Goal: Task Accomplishment & Management: Complete application form

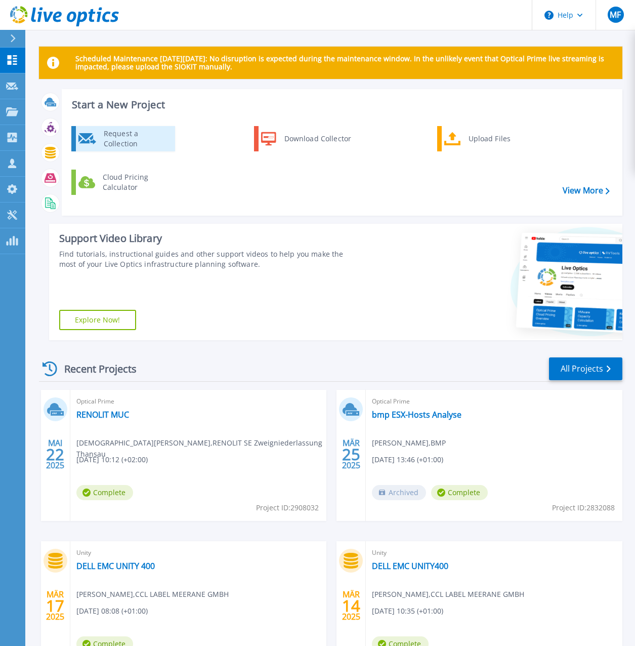
click at [138, 137] on div "Request a Collection" at bounding box center [136, 139] width 74 height 20
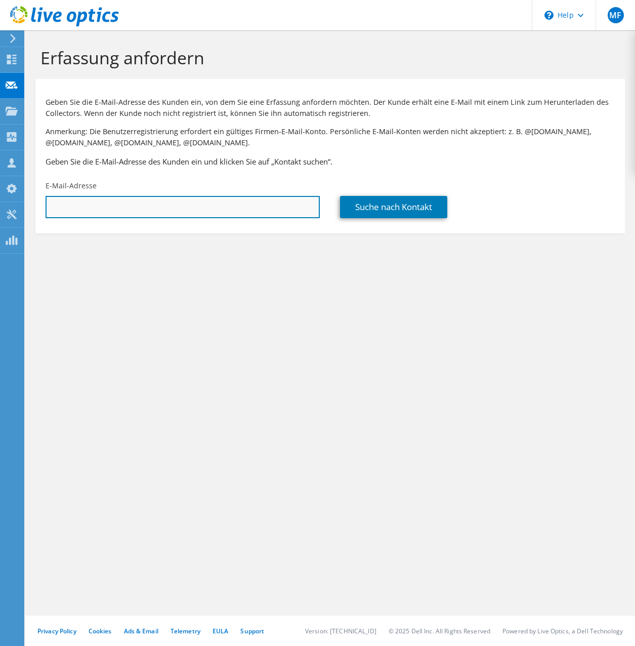
click at [104, 209] on input "text" at bounding box center [183, 207] width 274 height 22
click at [108, 210] on input "text" at bounding box center [183, 207] width 274 height 22
paste input "wieczorek@dettendorfer.de"
type input "wieczorek@dettendorfer.de"
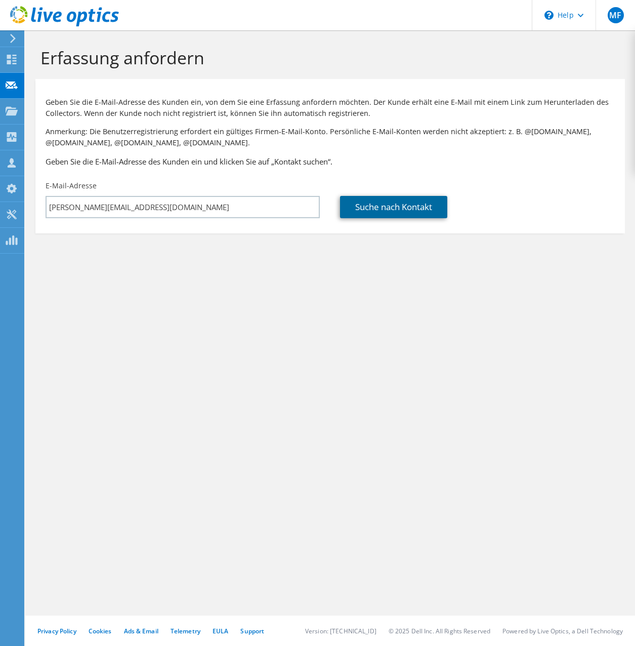
click at [381, 207] on link "Suche nach Kontakt" at bounding box center [393, 207] width 107 height 22
type input "Johann Dettendorfer Spedition Ferntrans GmbH & Co KG"
type input "Kristian"
type input "Wieczorek"
type input "[GEOGRAPHIC_DATA]"
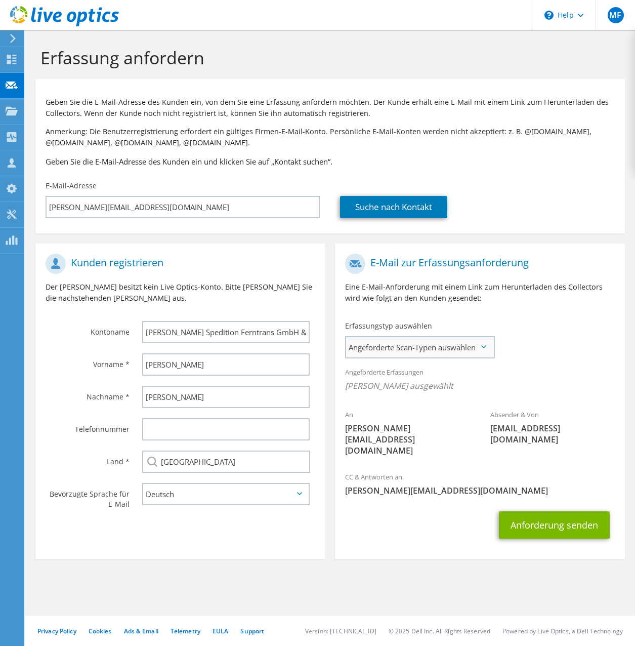
click at [417, 346] on span "Angeforderte Scan-Typen auswählen" at bounding box center [419, 347] width 147 height 20
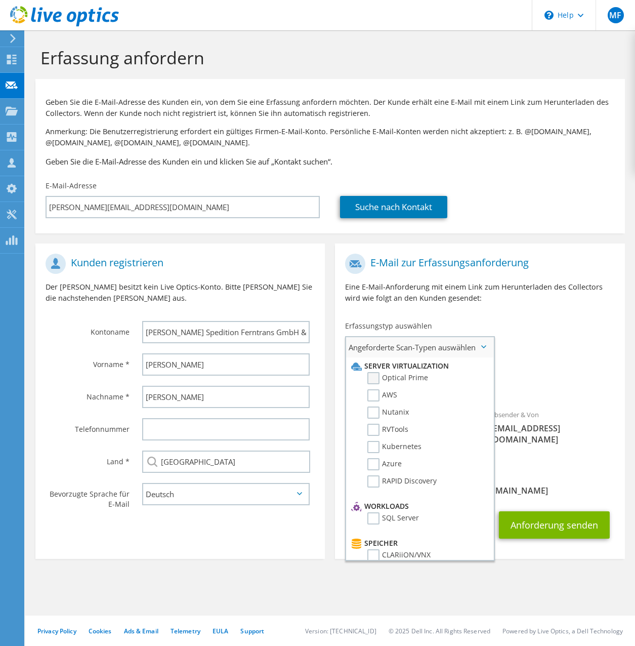
click at [404, 382] on label "Optical Prime" at bounding box center [398, 378] width 61 height 12
click at [0, 0] on input "Optical Prime" at bounding box center [0, 0] width 0 height 0
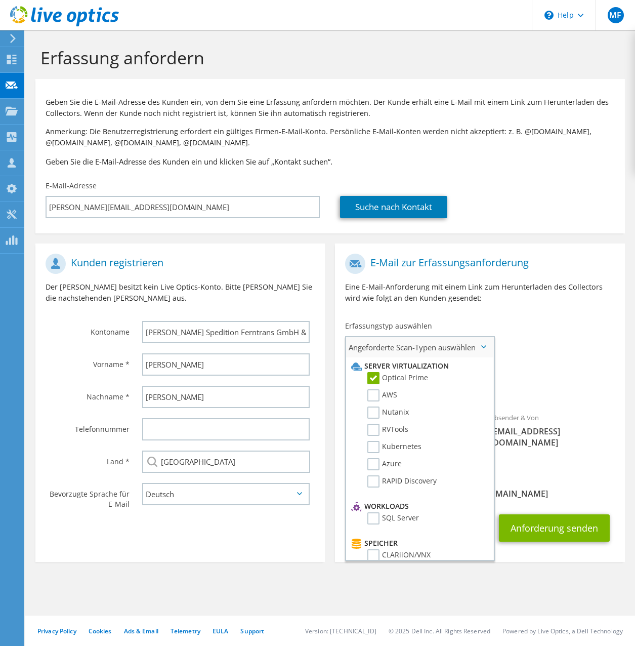
click at [417, 377] on label "Optical Prime" at bounding box center [398, 378] width 61 height 12
click at [0, 0] on input "Optical Prime" at bounding box center [0, 0] width 0 height 0
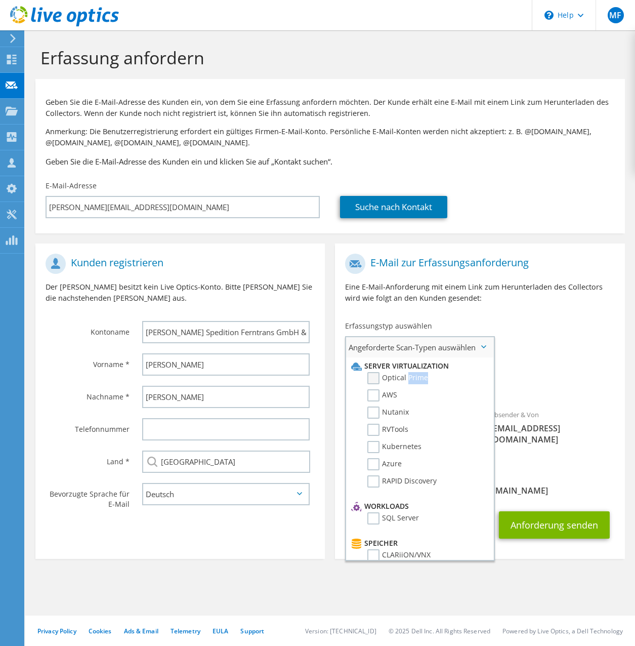
click at [417, 377] on label "Optical Prime" at bounding box center [398, 378] width 61 height 12
click at [0, 0] on input "Optical Prime" at bounding box center [0, 0] width 0 height 0
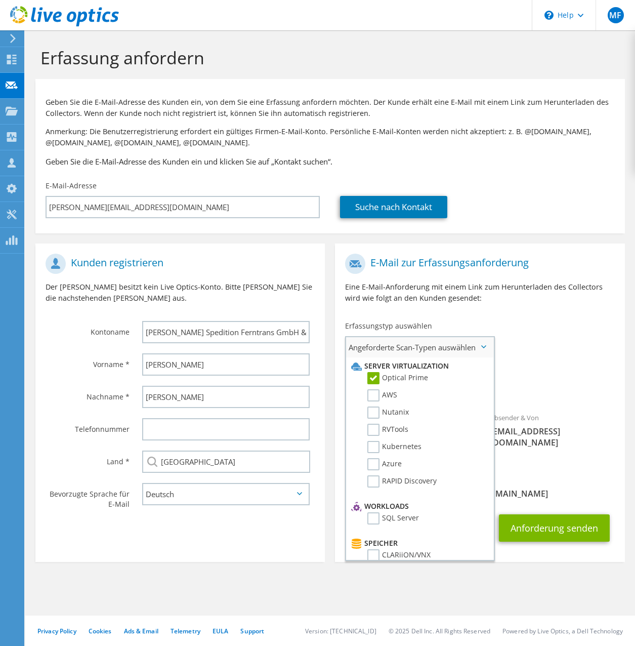
drag, startPoint x: 417, startPoint y: 377, endPoint x: 442, endPoint y: 464, distance: 90.4
click at [442, 464] on li "Azure" at bounding box center [419, 466] width 140 height 17
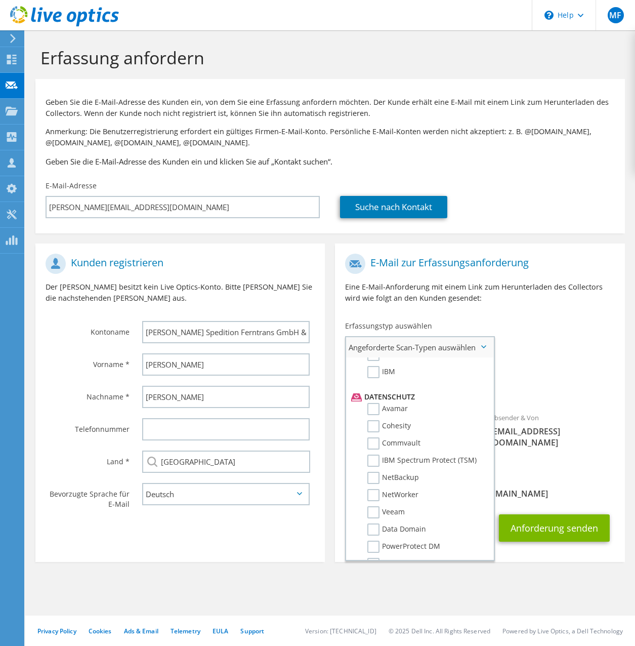
scroll to position [482, 0]
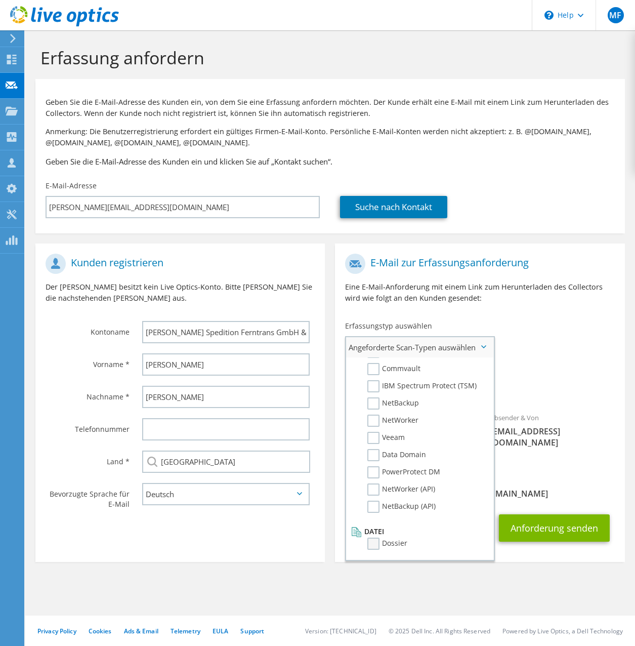
click at [393, 544] on label "Dossier" at bounding box center [388, 544] width 40 height 12
click at [0, 0] on input "Dossier" at bounding box center [0, 0] width 0 height 0
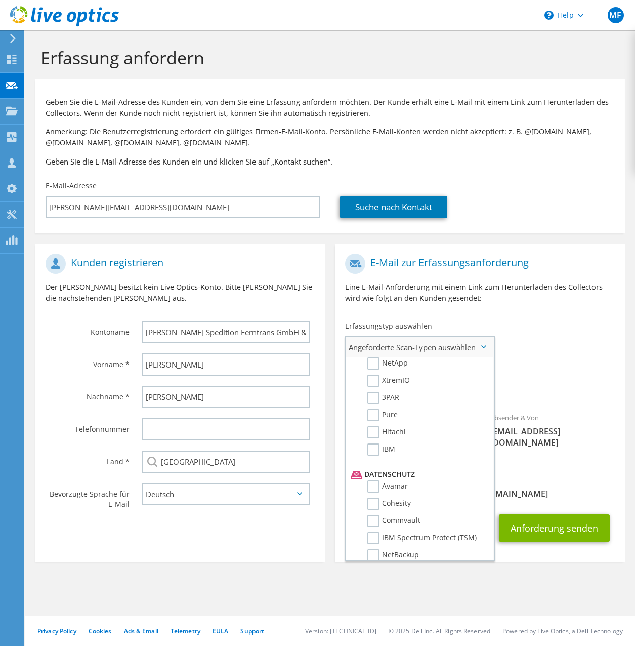
scroll to position [0, 0]
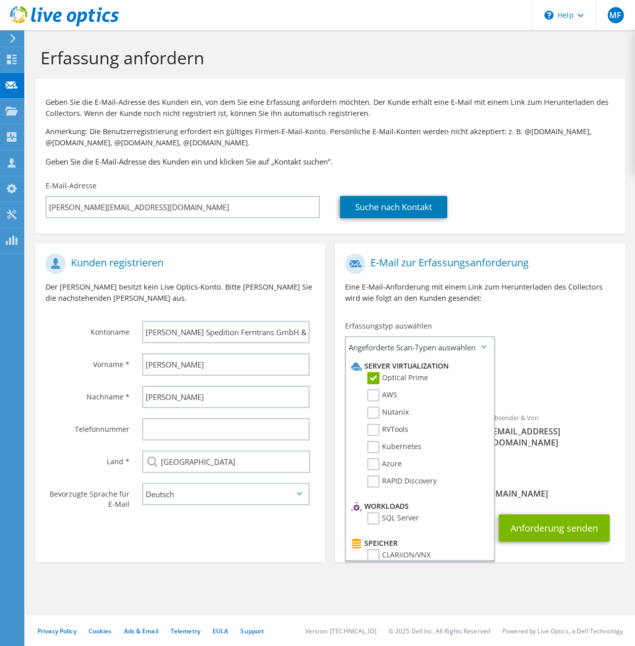
click at [530, 343] on div "An wieczorek@dettendorfer.de Absender & Von liveoptics@liveoptics.com" at bounding box center [480, 359] width 290 height 221
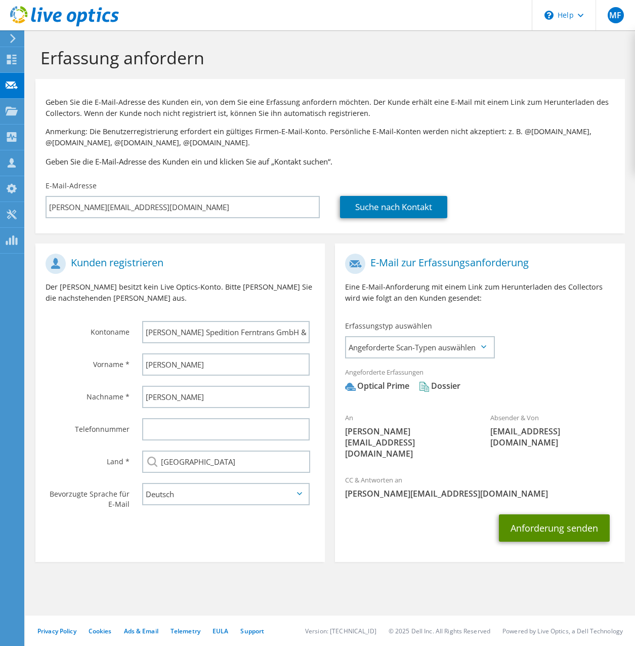
click at [568, 514] on button "Anforderung senden" at bounding box center [554, 527] width 111 height 27
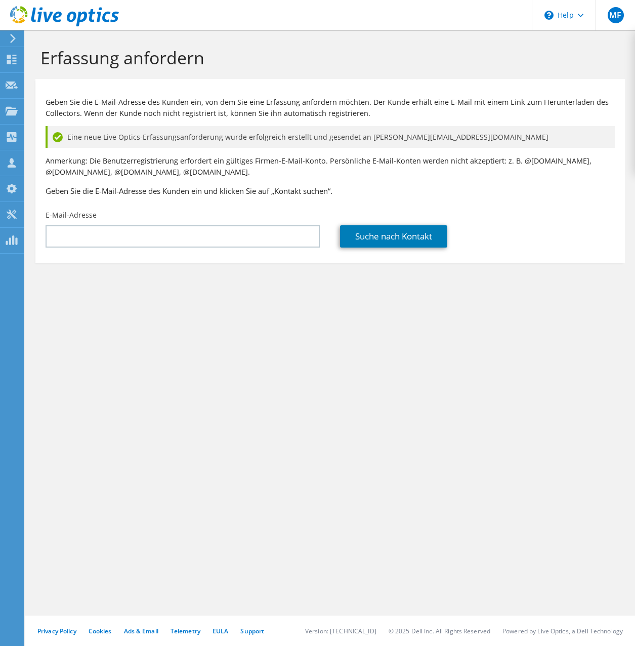
click at [270, 461] on div "Erfassung anfordern Geben Sie die E-Mail-Adresse des Kunden ein, von dem Sie ei…" at bounding box center [330, 338] width 610 height 616
